Goal: Information Seeking & Learning: Learn about a topic

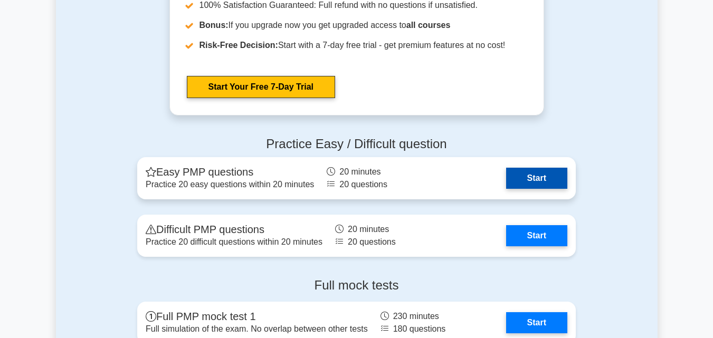
scroll to position [2845, 0]
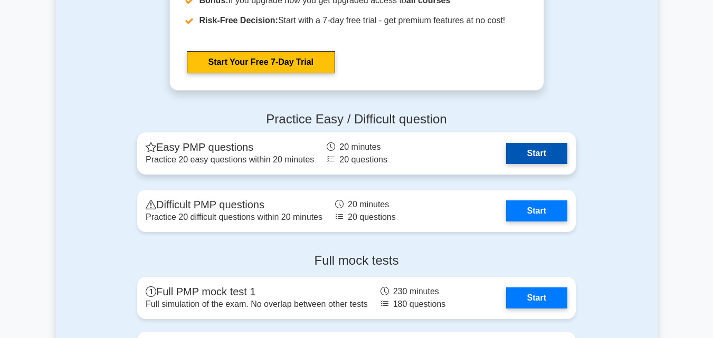
click at [542, 152] on link "Start" at bounding box center [536, 153] width 61 height 21
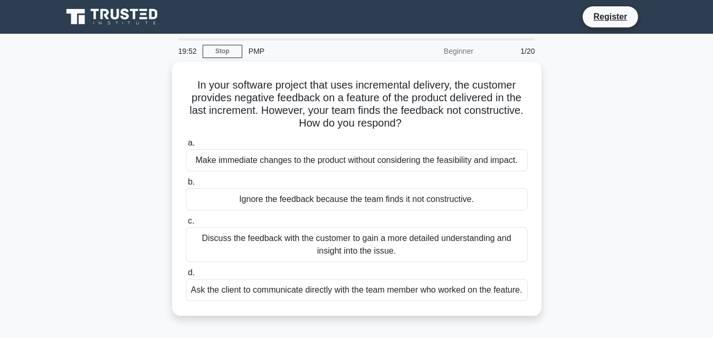
click at [460, 51] on div "Beginner" at bounding box center [433, 51] width 92 height 21
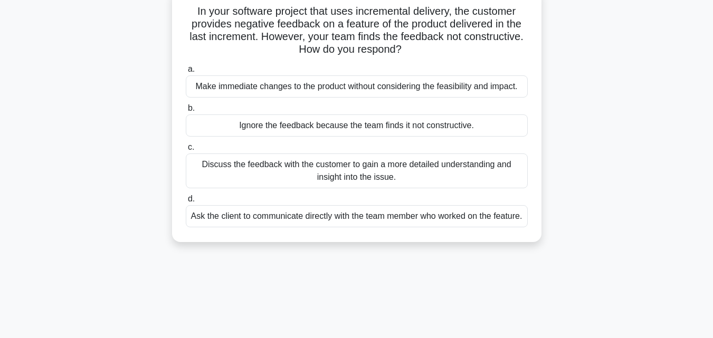
scroll to position [53, 0]
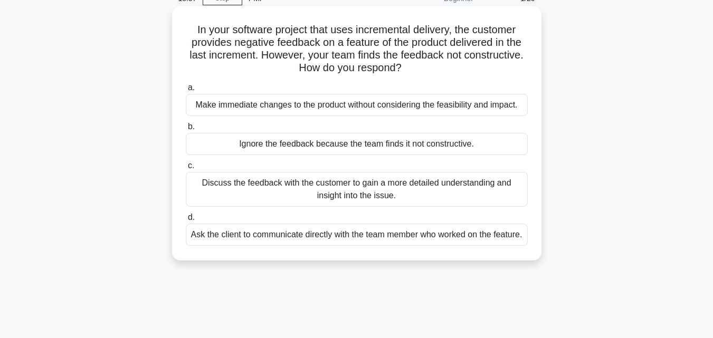
click at [213, 186] on div "Discuss the feedback with the customer to gain a more detailed understanding an…" at bounding box center [357, 189] width 342 height 35
click at [186, 169] on input "c. Discuss the feedback with the customer to gain a more detailed understanding…" at bounding box center [186, 166] width 0 height 7
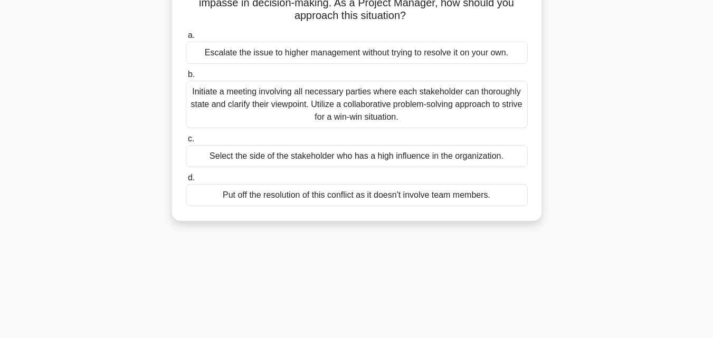
scroll to position [106, 0]
click at [318, 94] on div "Initiate a meeting involving all necessary parties where each stakeholder can t…" at bounding box center [357, 104] width 342 height 48
click at [239, 106] on div "Initiate a meeting involving all necessary parties where each stakeholder can t…" at bounding box center [357, 104] width 342 height 48
click at [186, 78] on input "b. Initiate a meeting involving all necessary parties where each stakeholder ca…" at bounding box center [186, 74] width 0 height 7
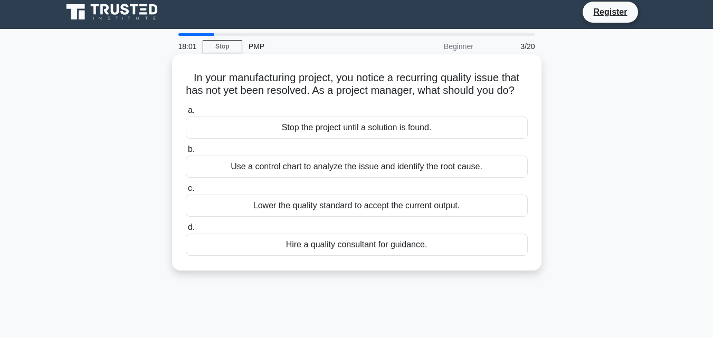
scroll to position [0, 0]
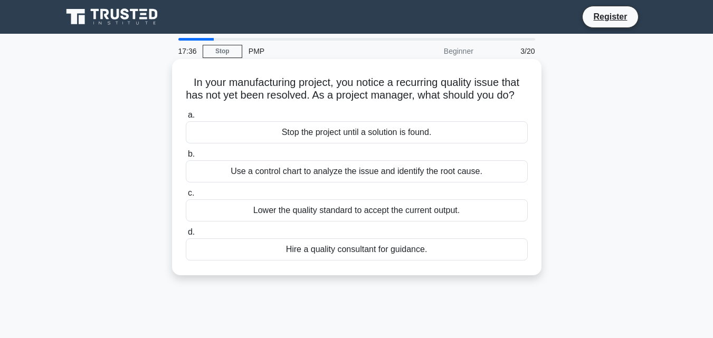
click at [307, 183] on div "Use a control chart to analyze the issue and identify the root cause." at bounding box center [357, 171] width 342 height 22
click at [186, 158] on input "b. Use a control chart to analyze the issue and identify the root cause." at bounding box center [186, 154] width 0 height 7
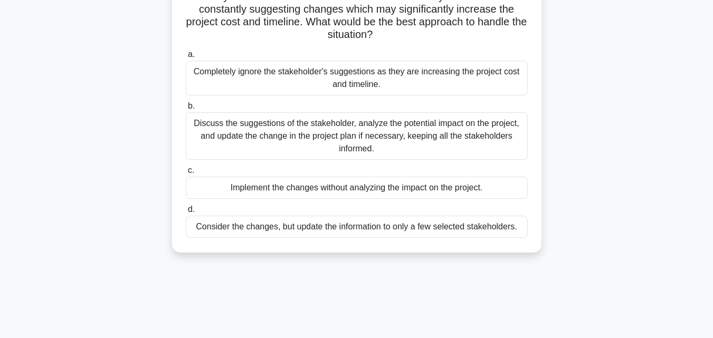
scroll to position [53, 0]
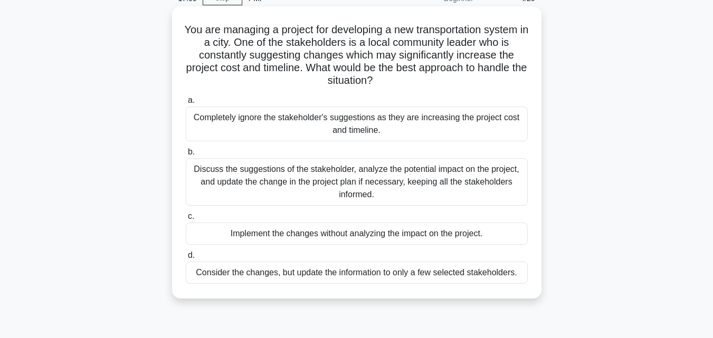
click at [287, 181] on div "Discuss the suggestions of the stakeholder, analyze the potential impact on the…" at bounding box center [357, 182] width 342 height 48
click at [186, 156] on input "b. Discuss the suggestions of the stakeholder, analyze the potential impact on …" at bounding box center [186, 152] width 0 height 7
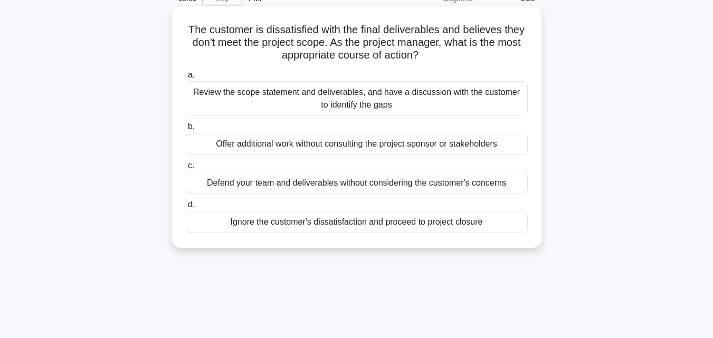
scroll to position [0, 0]
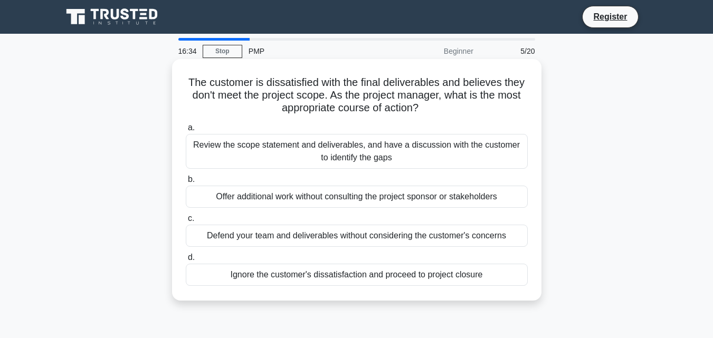
click at [341, 147] on div "Review the scope statement and deliverables, and have a discussion with the cus…" at bounding box center [357, 151] width 342 height 35
click at [186, 131] on input "a. Review the scope statement and deliverables, and have a discussion with the …" at bounding box center [186, 128] width 0 height 7
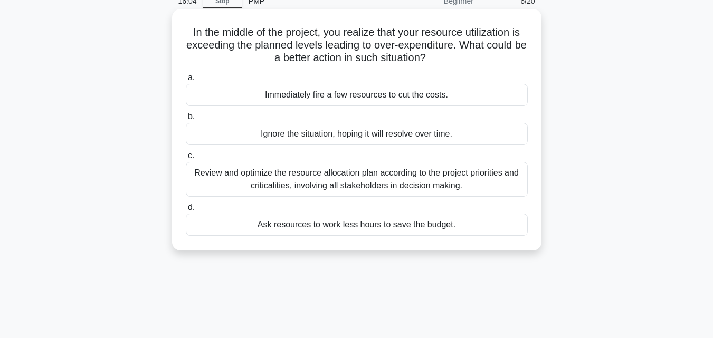
scroll to position [53, 0]
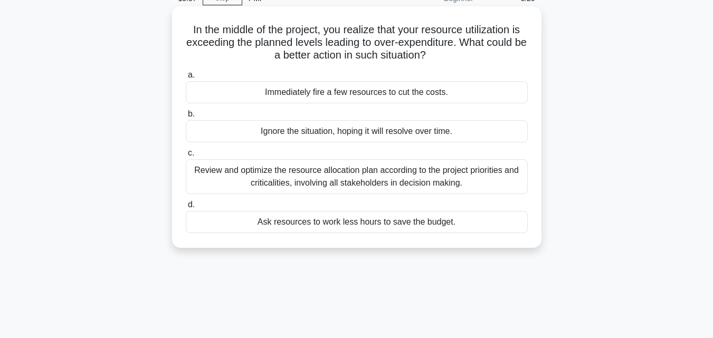
click at [359, 175] on div "Review and optimize the resource allocation plan according to the project prior…" at bounding box center [357, 176] width 342 height 35
click at [186, 157] on input "c. Review and optimize the resource allocation plan according to the project pr…" at bounding box center [186, 153] width 0 height 7
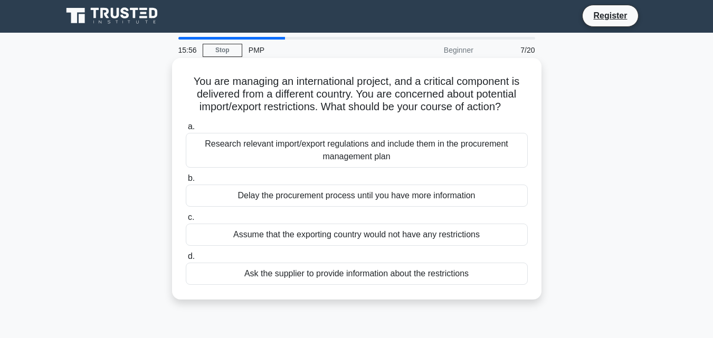
scroll to position [0, 0]
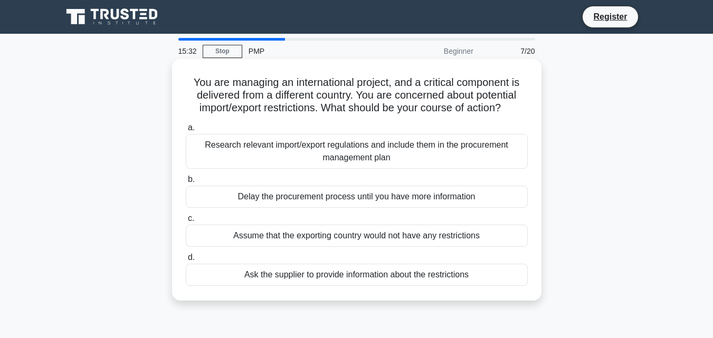
click at [299, 153] on div "Research relevant import/export regulations and include them in the procurement…" at bounding box center [357, 151] width 342 height 35
click at [186, 131] on input "a. Research relevant import/export regulations and include them in the procurem…" at bounding box center [186, 128] width 0 height 7
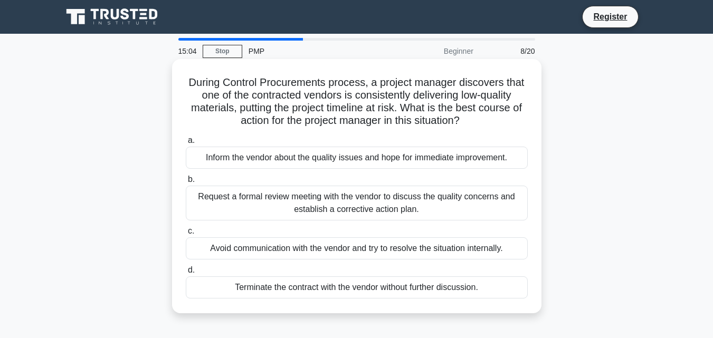
click at [325, 204] on div "Request a formal review meeting with the vendor to discuss the quality concerns…" at bounding box center [357, 203] width 342 height 35
click at [186, 183] on input "b. Request a formal review meeting with the vendor to discuss the quality conce…" at bounding box center [186, 179] width 0 height 7
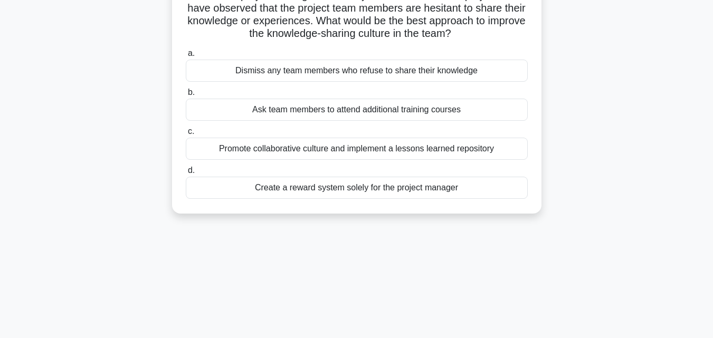
scroll to position [106, 0]
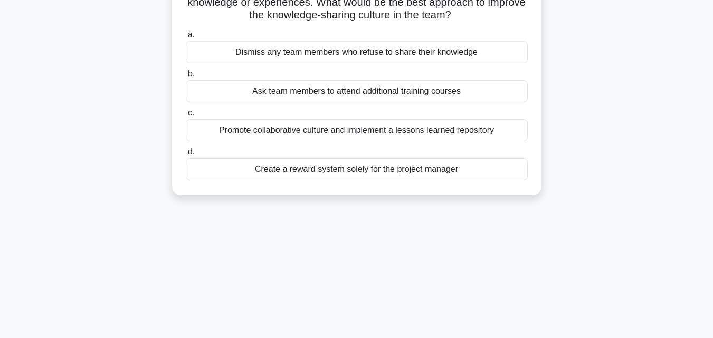
click at [301, 132] on div "Promote collaborative culture and implement a lessons learned repository" at bounding box center [357, 130] width 342 height 22
click at [186, 117] on input "c. Promote collaborative culture and implement a lessons learned repository" at bounding box center [186, 113] width 0 height 7
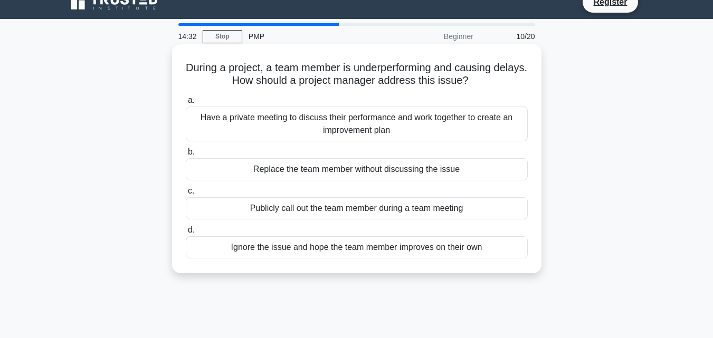
scroll to position [0, 0]
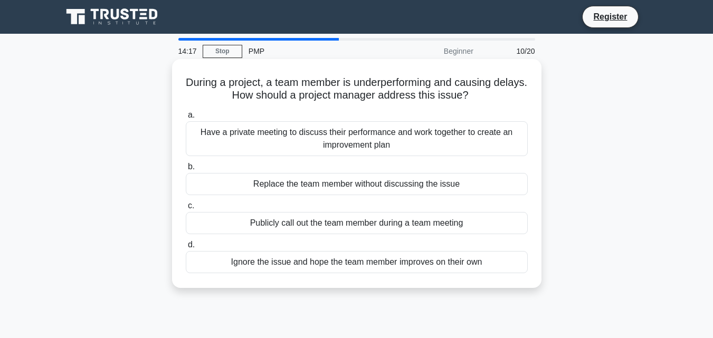
click at [323, 139] on div "Have a private meeting to discuss their performance and work together to create…" at bounding box center [357, 138] width 342 height 35
click at [186, 119] on input "a. Have a private meeting to discuss their performance and work together to cre…" at bounding box center [186, 115] width 0 height 7
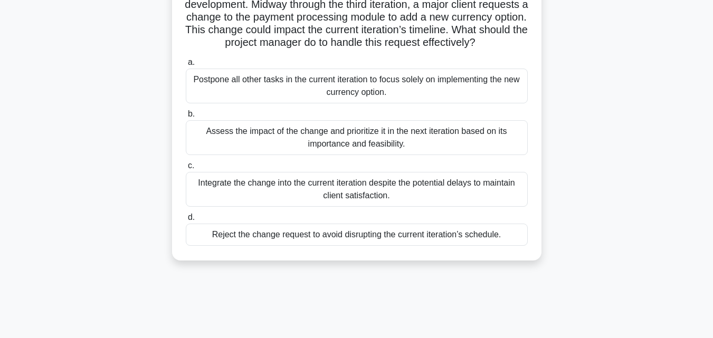
scroll to position [106, 0]
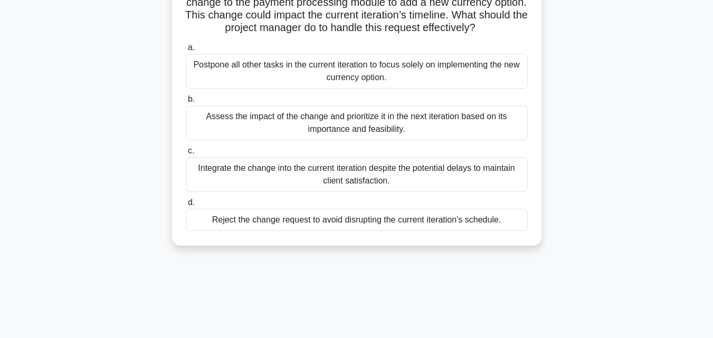
click at [314, 135] on div "Assess the impact of the change and prioritize it in the next iteration based o…" at bounding box center [357, 123] width 342 height 35
click at [186, 103] on input "b. Assess the impact of the change and prioritize it in the next iteration base…" at bounding box center [186, 99] width 0 height 7
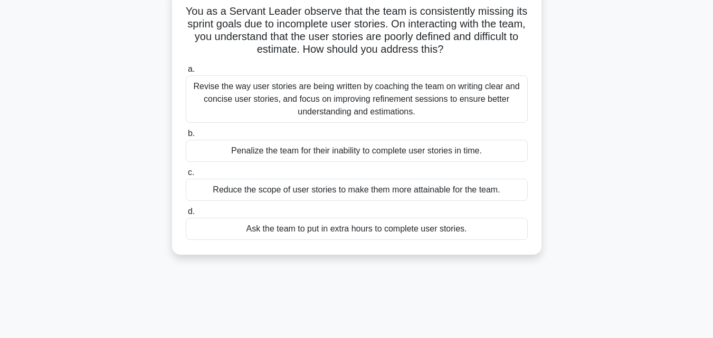
scroll to position [53, 0]
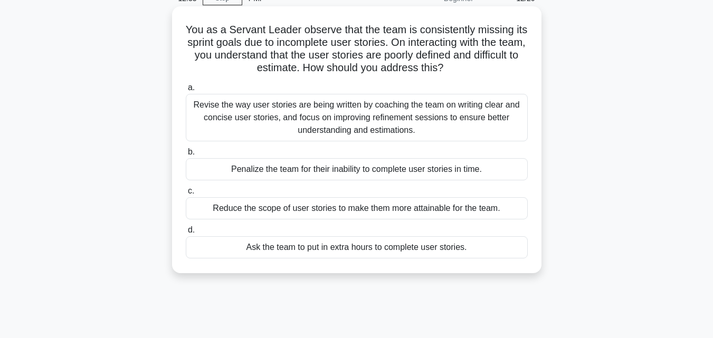
click at [317, 124] on div "Revise the way user stories are being written by coaching the team on writing c…" at bounding box center [357, 118] width 342 height 48
click at [186, 91] on input "a. Revise the way user stories are being written by coaching the team on writin…" at bounding box center [186, 87] width 0 height 7
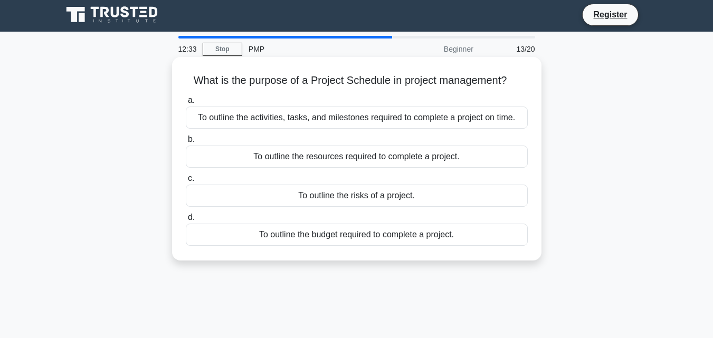
scroll to position [0, 0]
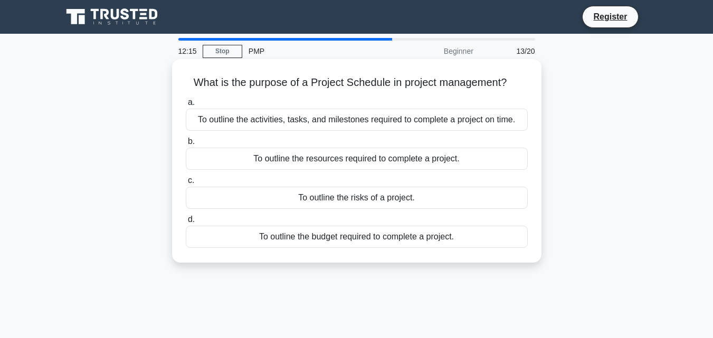
click at [372, 125] on div "To outline the activities, tasks, and milestones required to complete a project…" at bounding box center [357, 120] width 342 height 22
click at [186, 106] on input "a. To outline the activities, tasks, and milestones required to complete a proj…" at bounding box center [186, 102] width 0 height 7
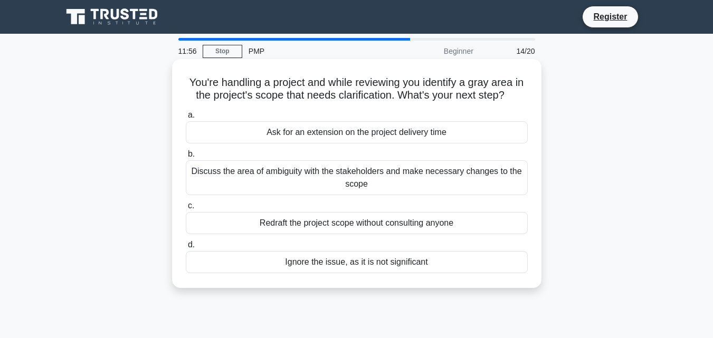
click at [352, 184] on div "Discuss the area of ambiguity with the stakeholders and make necessary changes …" at bounding box center [357, 177] width 342 height 35
click at [186, 158] on input "b. Discuss the area of ambiguity with the stakeholders and make necessary chang…" at bounding box center [186, 154] width 0 height 7
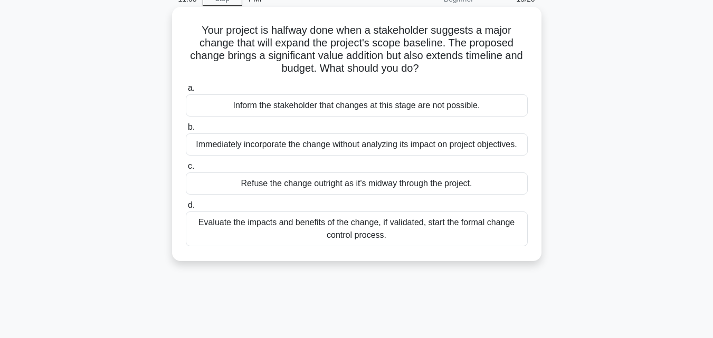
scroll to position [53, 0]
click at [368, 227] on div "Evaluate the impacts and benefits of the change, if validated, start the formal…" at bounding box center [357, 228] width 342 height 35
click at [186, 209] on input "d. Evaluate the impacts and benefits of the change, if validated, start the for…" at bounding box center [186, 205] width 0 height 7
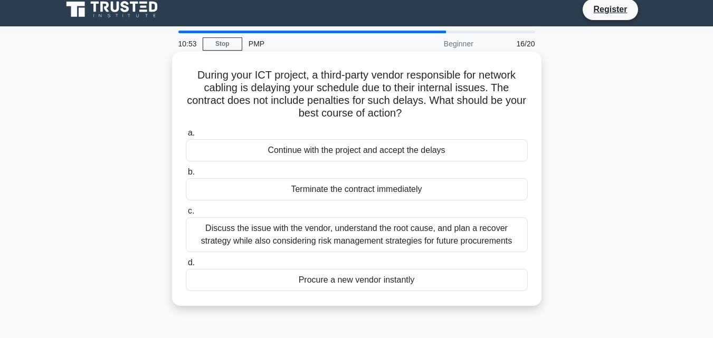
scroll to position [0, 0]
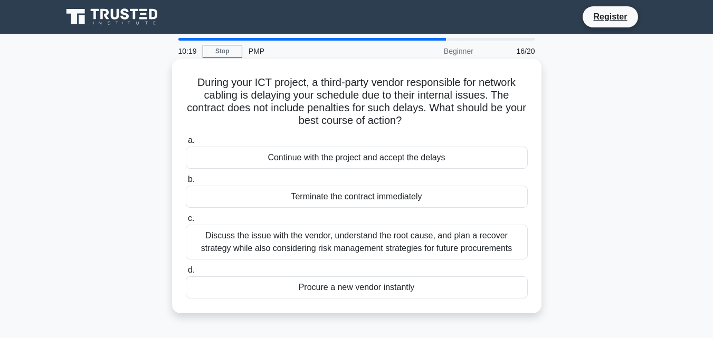
click at [370, 257] on div "Discuss the issue with the vendor, understand the root cause, and plan a recove…" at bounding box center [357, 242] width 342 height 35
click at [186, 222] on input "c. Discuss the issue with the vendor, understand the root cause, and plan a rec…" at bounding box center [186, 218] width 0 height 7
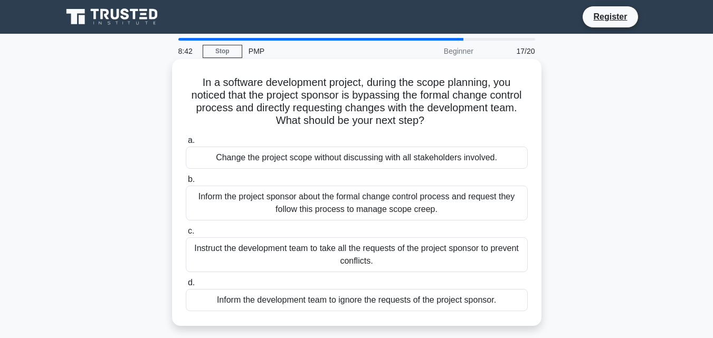
click at [279, 202] on div "Inform the project sponsor about the formal change control process and request …" at bounding box center [357, 203] width 342 height 35
click at [186, 183] on input "b. Inform the project sponsor about the formal change control process and reque…" at bounding box center [186, 179] width 0 height 7
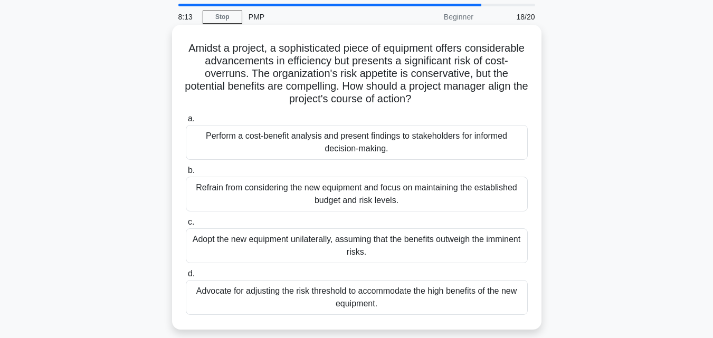
scroll to position [53, 0]
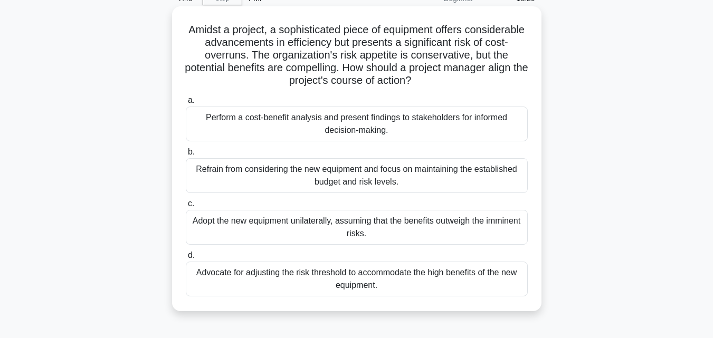
click at [353, 129] on div "Perform a cost-benefit analysis and present findings to stakeholders for inform…" at bounding box center [357, 124] width 342 height 35
click at [186, 104] on input "a. Perform a cost-benefit analysis and present findings to stakeholders for inf…" at bounding box center [186, 100] width 0 height 7
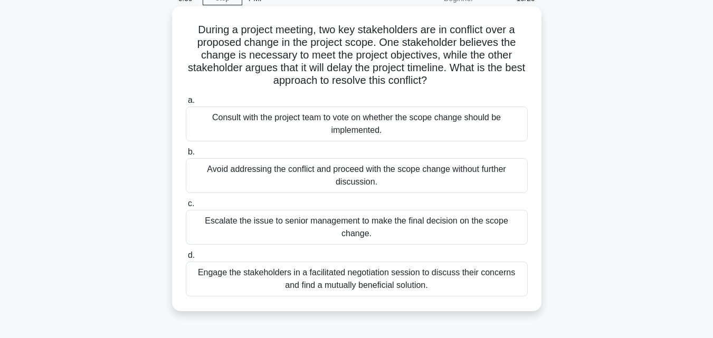
click at [363, 272] on div "Engage the stakeholders in a facilitated negotiation session to discuss their c…" at bounding box center [357, 279] width 342 height 35
click at [186, 259] on input "d. Engage the stakeholders in a facilitated negotiation session to discuss thei…" at bounding box center [186, 255] width 0 height 7
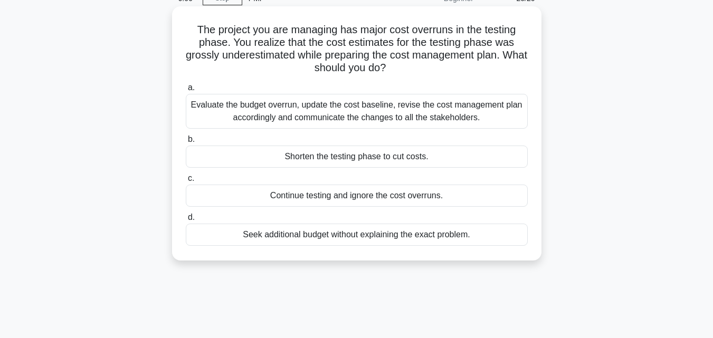
click at [302, 113] on div "Evaluate the budget overrun, update the cost baseline, revise the cost manageme…" at bounding box center [357, 111] width 342 height 35
click at [210, 106] on div "Evaluate the budget overrun, update the cost baseline, revise the cost manageme…" at bounding box center [357, 111] width 342 height 35
click at [186, 91] on input "a. Evaluate the budget overrun, update the cost baseline, revise the cost manag…" at bounding box center [186, 87] width 0 height 7
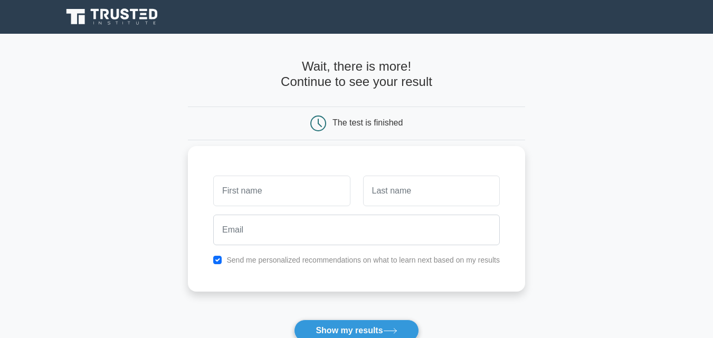
click at [276, 192] on input "text" at bounding box center [281, 191] width 137 height 31
type input "DANVIC ARTOR"
click at [391, 194] on input "text" at bounding box center [431, 191] width 137 height 31
type input "FORTU"
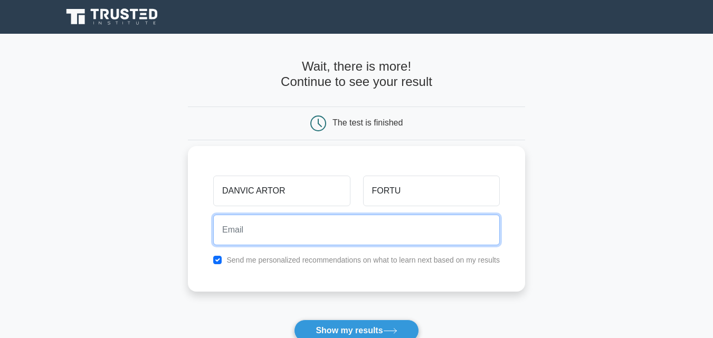
click at [278, 240] on input "email" at bounding box center [356, 230] width 287 height 31
type input "danvicartorfortu27@gmail.com"
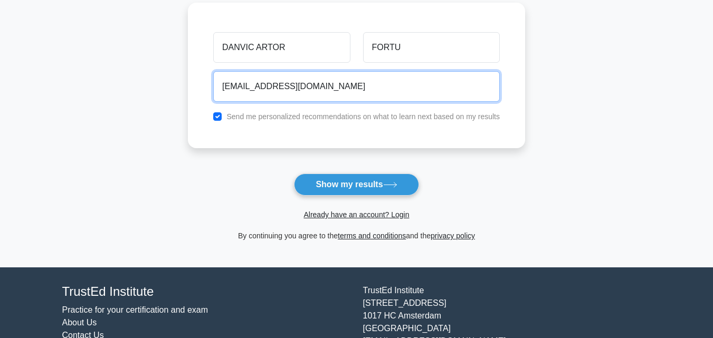
scroll to position [158, 0]
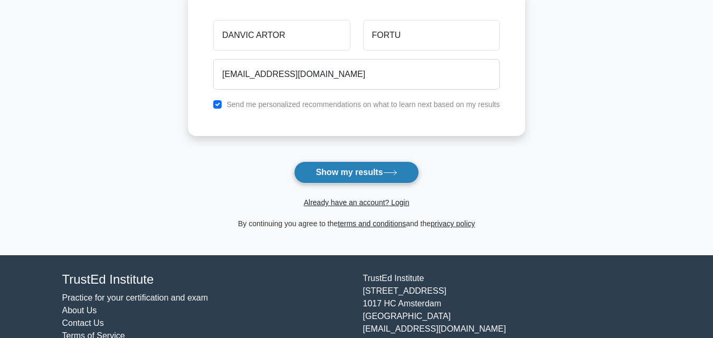
click at [365, 175] on button "Show my results" at bounding box center [356, 173] width 125 height 22
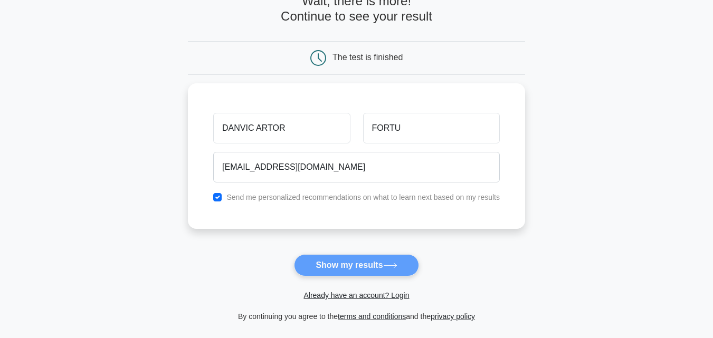
scroll to position [0, 0]
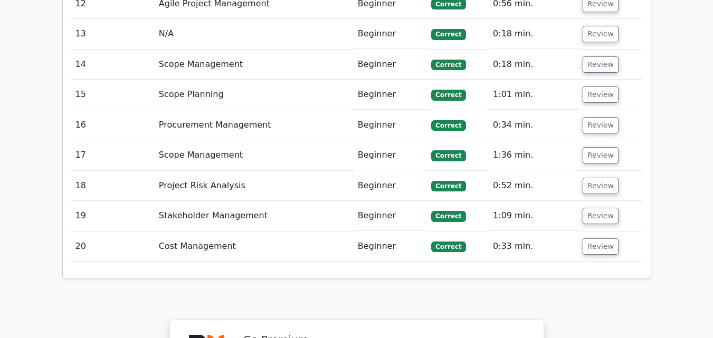
scroll to position [1848, 0]
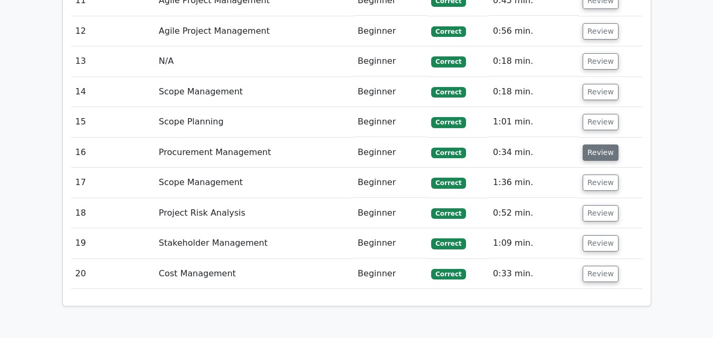
click at [598, 145] on button "Review" at bounding box center [601, 153] width 36 height 16
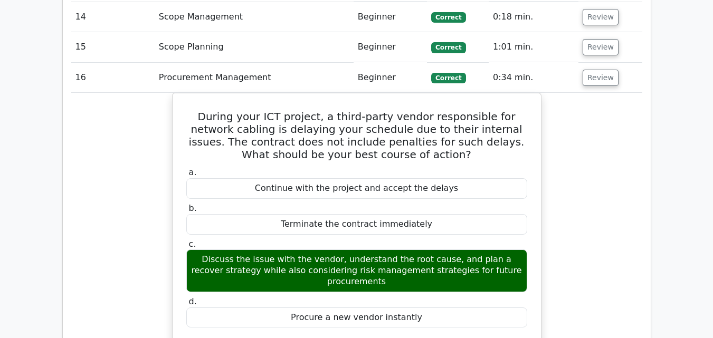
scroll to position [2217, 0]
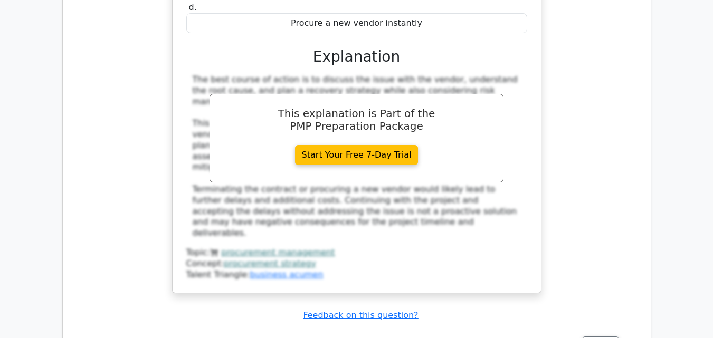
click at [616, 140] on div "During your ICT project, a third-party vendor responsible for network cabling i…" at bounding box center [356, 52] width 571 height 508
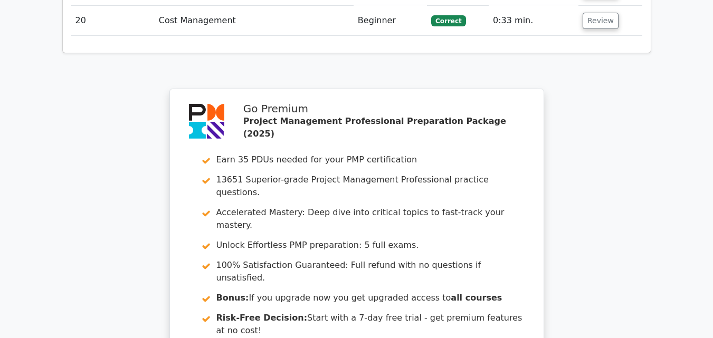
scroll to position [2653, 0]
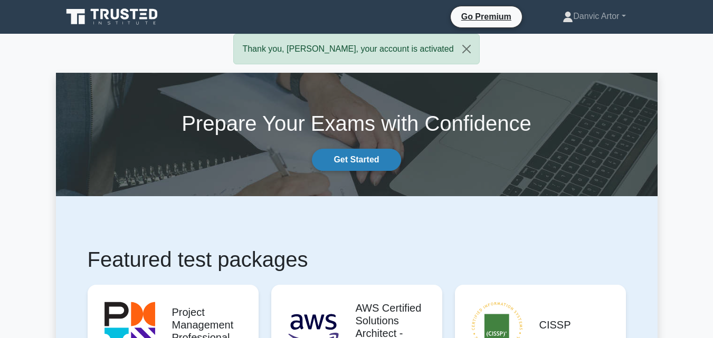
click at [356, 158] on link "Get Started" at bounding box center [356, 160] width 89 height 22
